Goal: Information Seeking & Learning: Check status

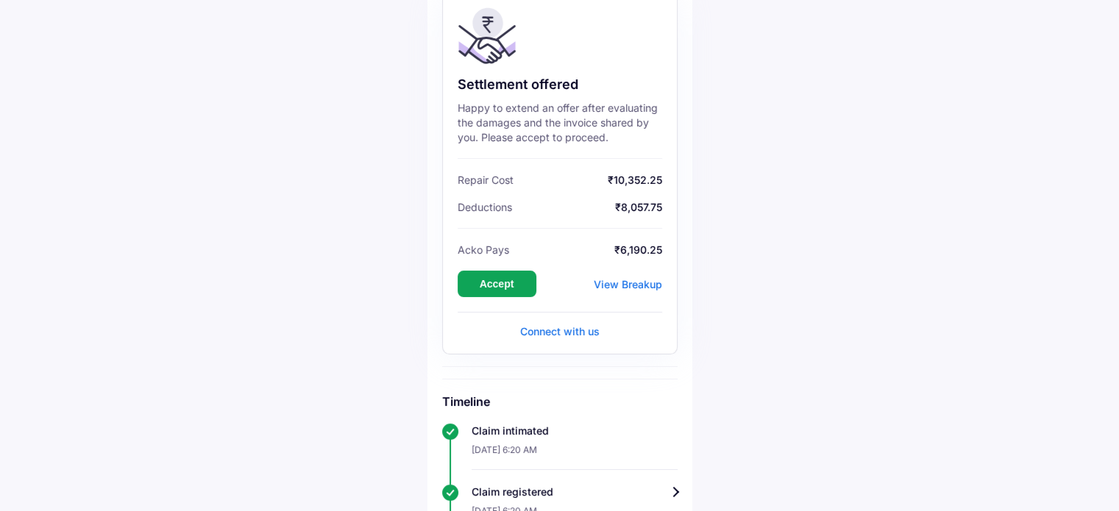
scroll to position [147, 0]
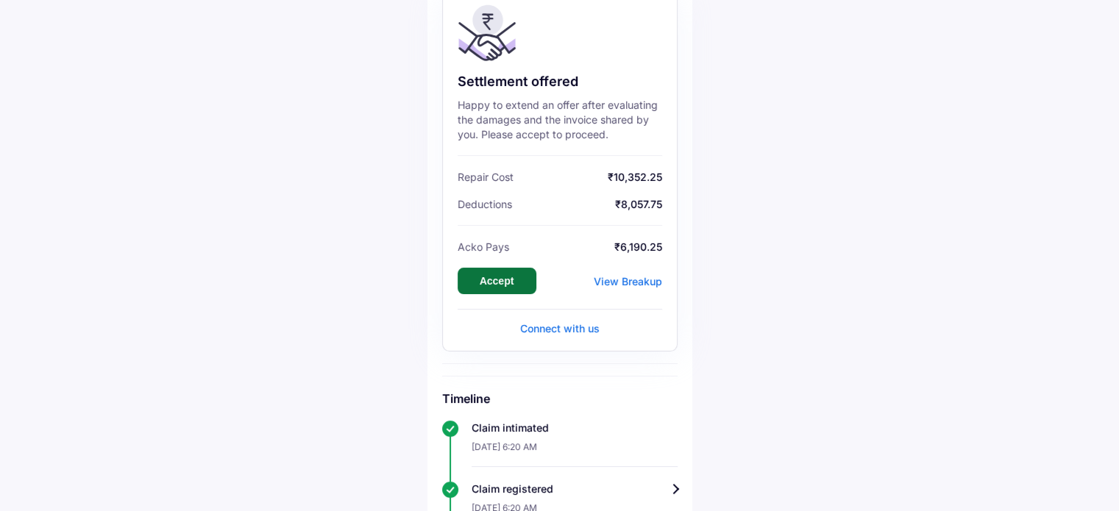
click at [506, 285] on button "Accept" at bounding box center [497, 281] width 79 height 26
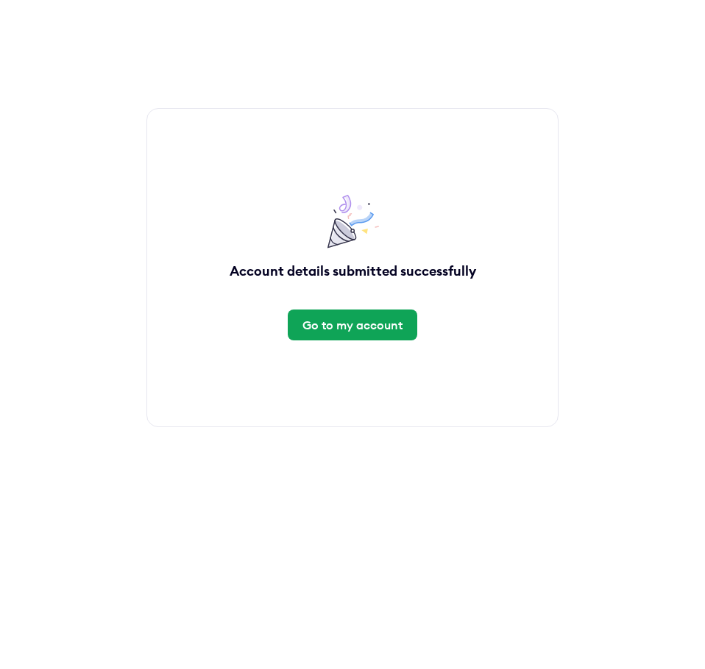
click at [336, 332] on div "Go to my account" at bounding box center [352, 325] width 100 height 16
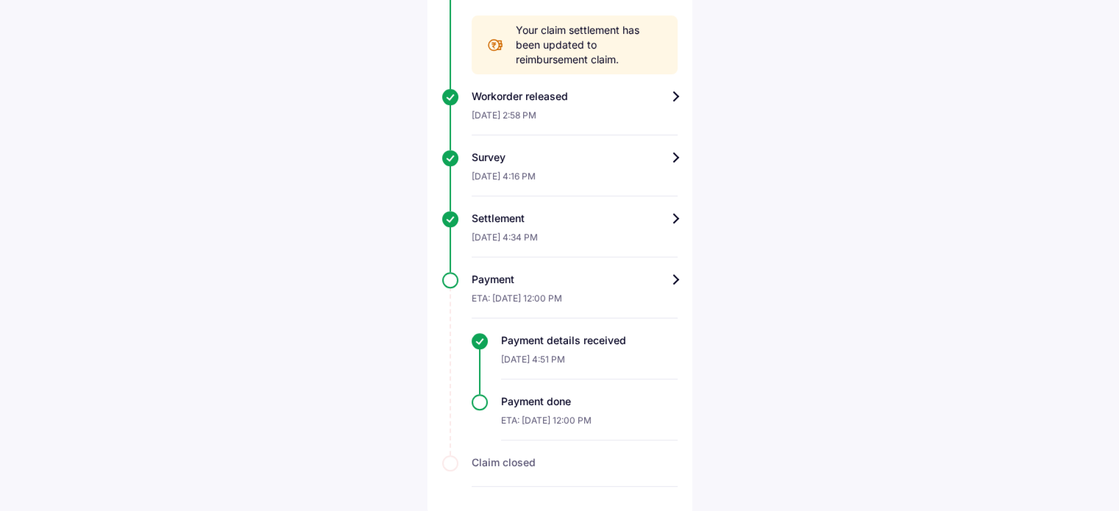
scroll to position [999, 0]
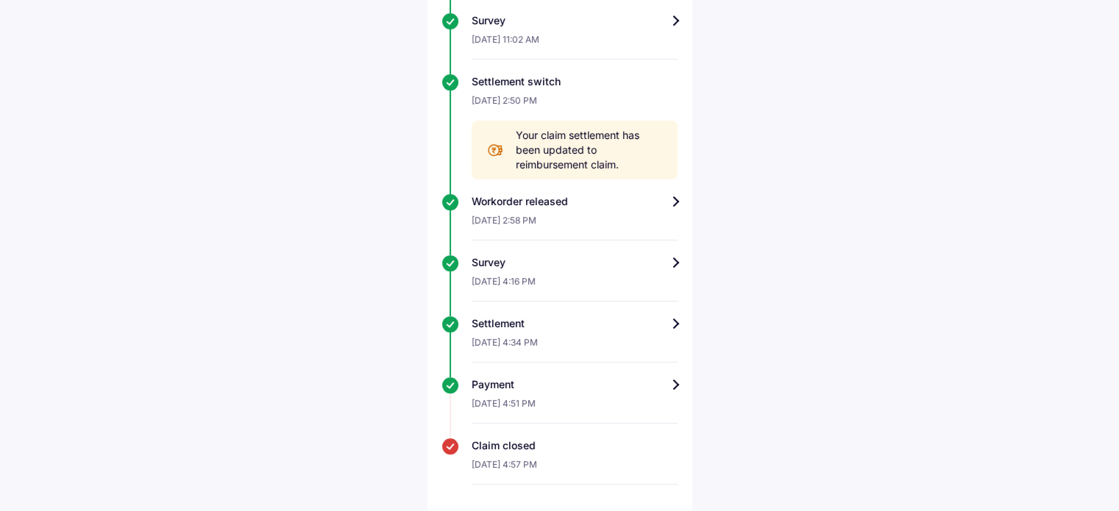
scroll to position [653, 0]
click at [672, 379] on div "Payment" at bounding box center [575, 384] width 206 height 15
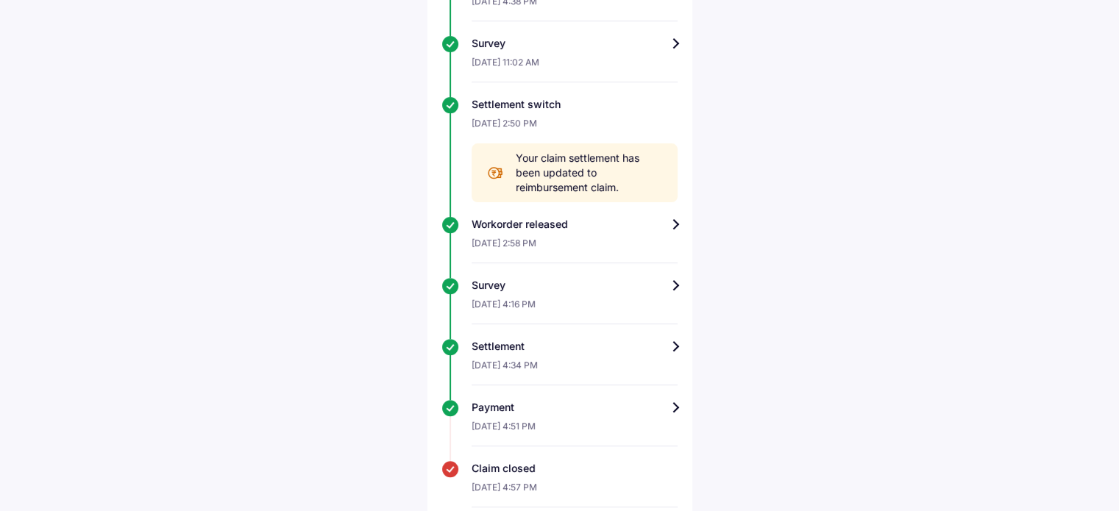
scroll to position [653, 0]
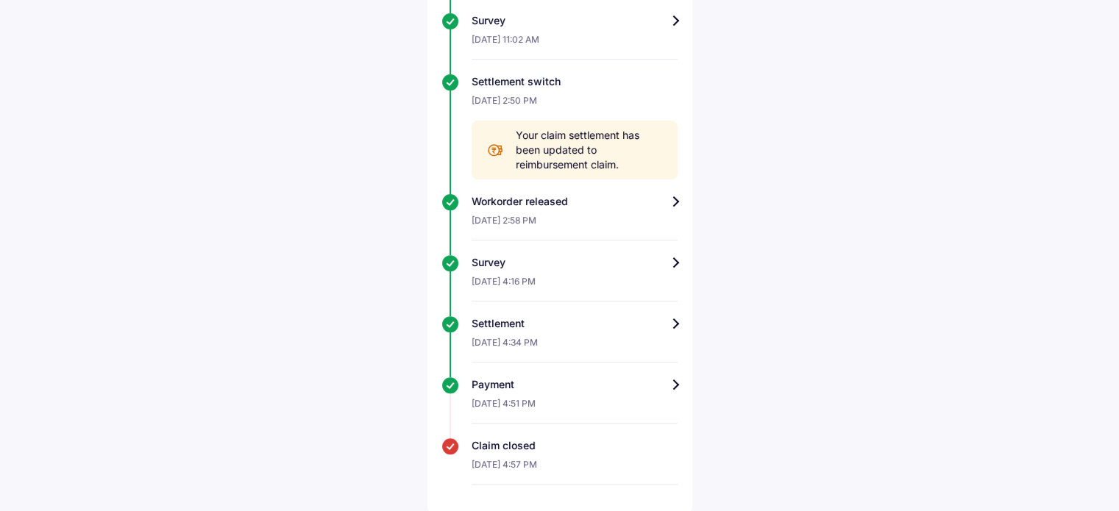
click at [676, 380] on div "Payment" at bounding box center [575, 384] width 206 height 15
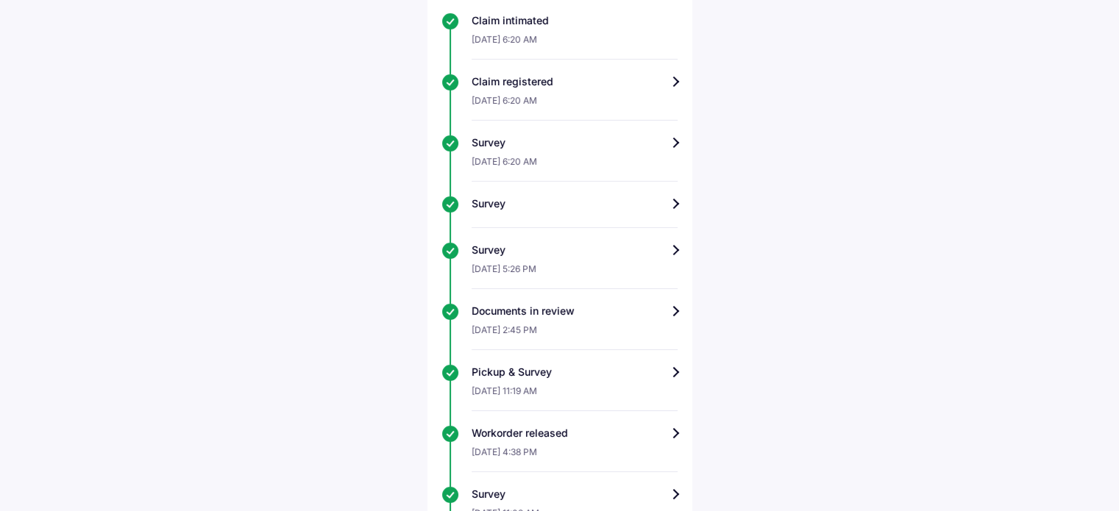
scroll to position [368, 0]
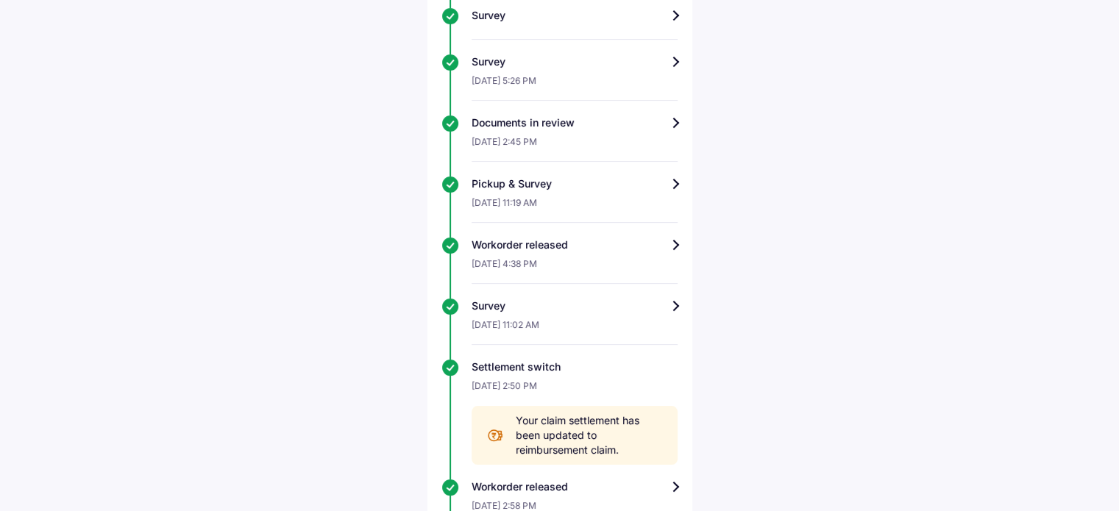
click at [674, 241] on div "Workorder released" at bounding box center [575, 245] width 206 height 15
